Goal: Information Seeking & Learning: Learn about a topic

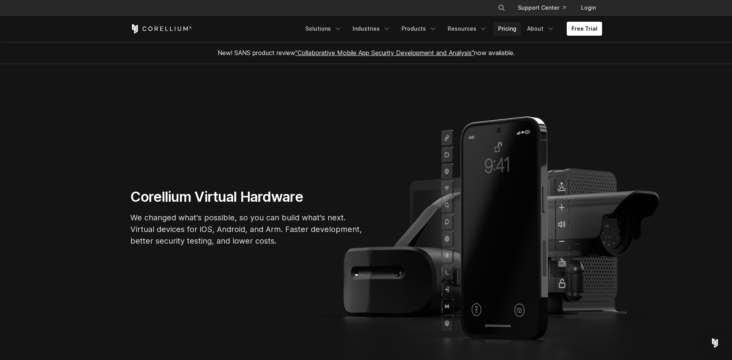
click at [519, 30] on link "Pricing" at bounding box center [507, 29] width 28 height 14
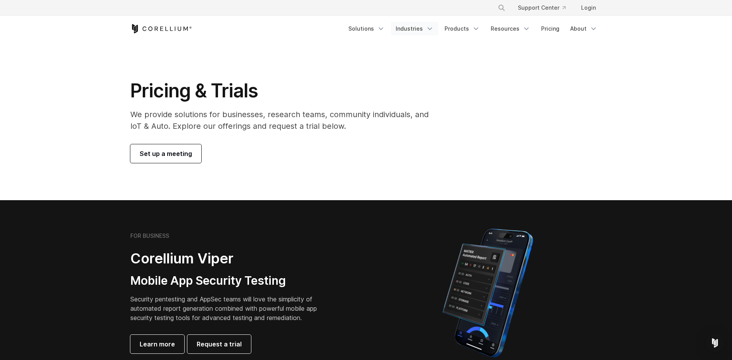
click at [425, 33] on link "Industries" at bounding box center [414, 29] width 47 height 14
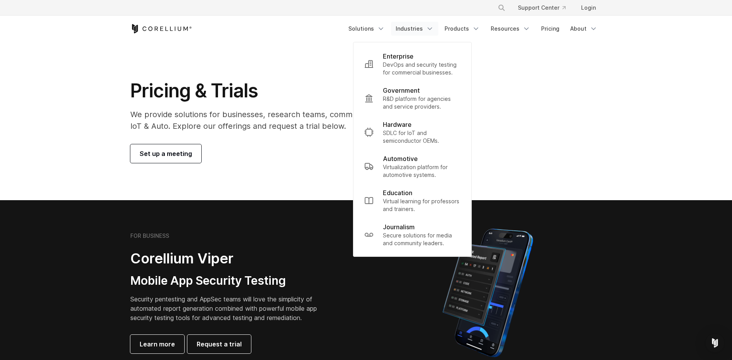
click at [425, 33] on link "Industries" at bounding box center [414, 29] width 47 height 14
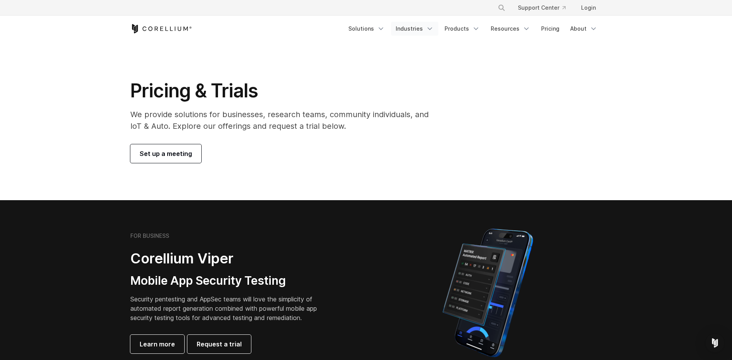
click at [425, 33] on link "Industries" at bounding box center [414, 29] width 47 height 14
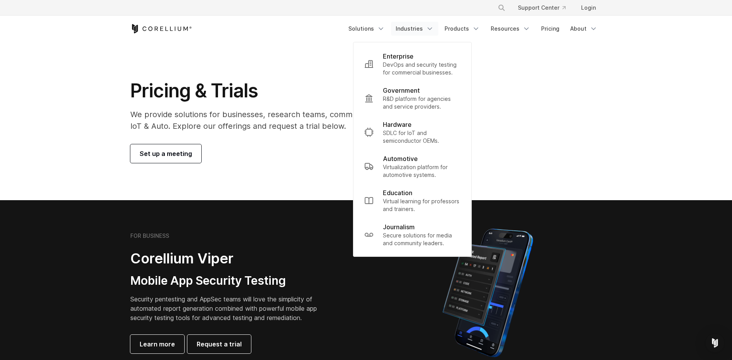
click at [425, 33] on link "Industries" at bounding box center [414, 29] width 47 height 14
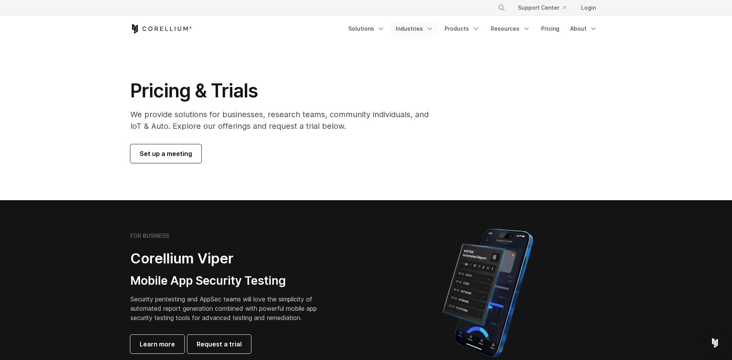
click at [425, 33] on link "Industries" at bounding box center [414, 29] width 47 height 14
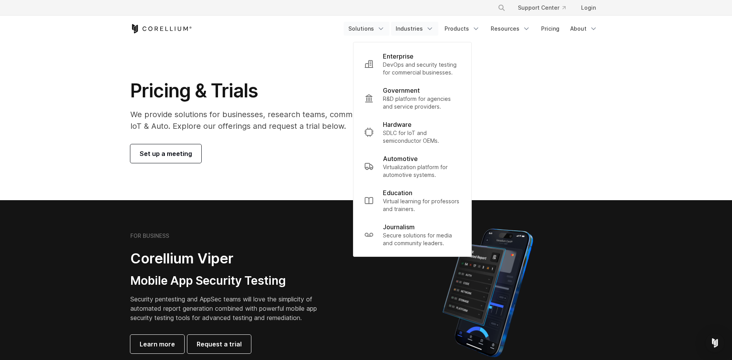
click at [379, 30] on link "Solutions" at bounding box center [367, 29] width 46 height 14
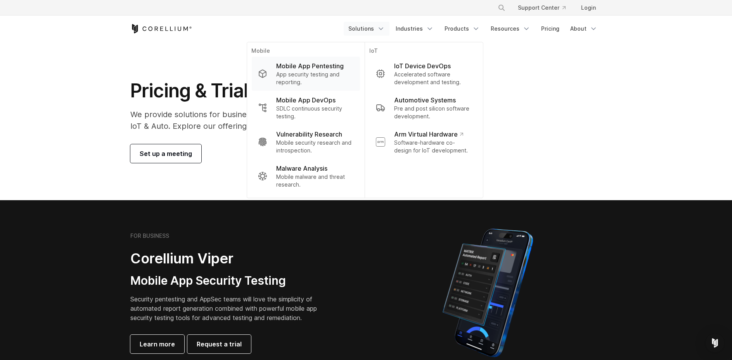
click at [326, 74] on p "App security testing and reporting." at bounding box center [314, 79] width 77 height 16
